Goal: Task Accomplishment & Management: Use online tool/utility

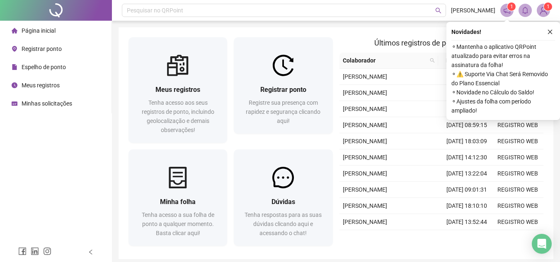
click at [58, 41] on div "Registrar ponto" at bounding box center [37, 49] width 50 height 17
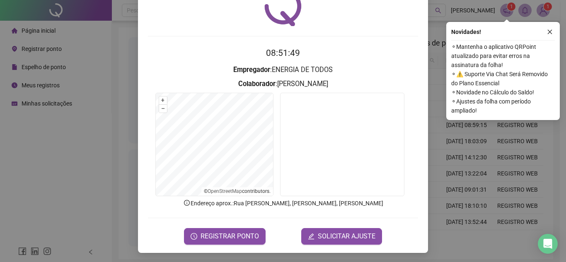
scroll to position [43, 0]
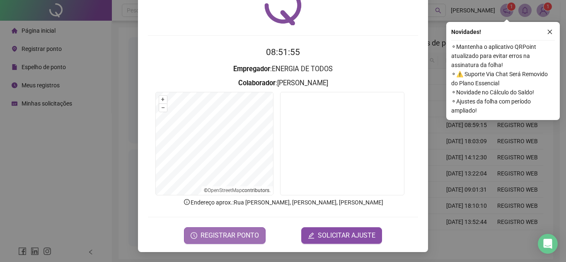
click at [235, 238] on span "REGISTRAR PONTO" at bounding box center [230, 236] width 58 height 10
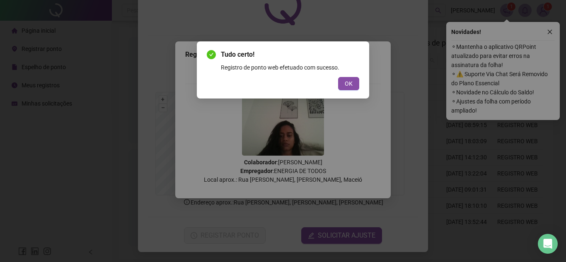
click at [360, 80] on div "Tudo certo! Registro de ponto web efetuado com sucesso. OK" at bounding box center [283, 69] width 172 height 57
click at [356, 82] on button "OK" at bounding box center [348, 83] width 21 height 13
